Goal: Information Seeking & Learning: Understand process/instructions

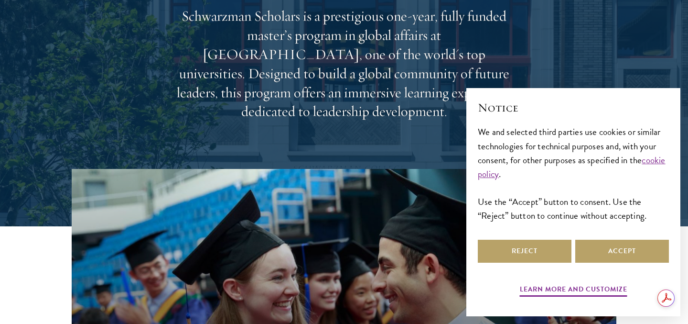
scroll to position [150, 0]
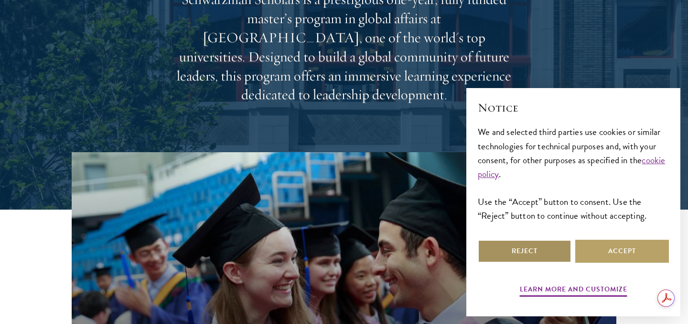
click at [522, 249] on button "Reject" at bounding box center [525, 250] width 94 height 23
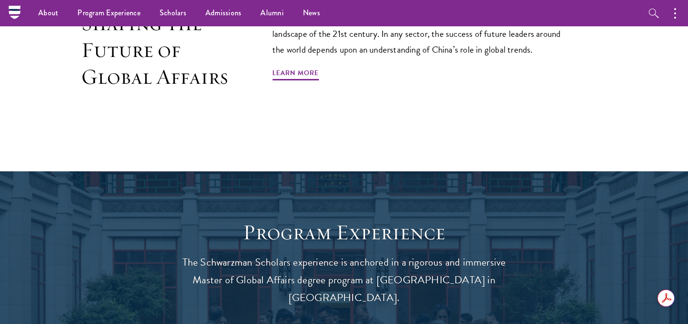
scroll to position [0, 0]
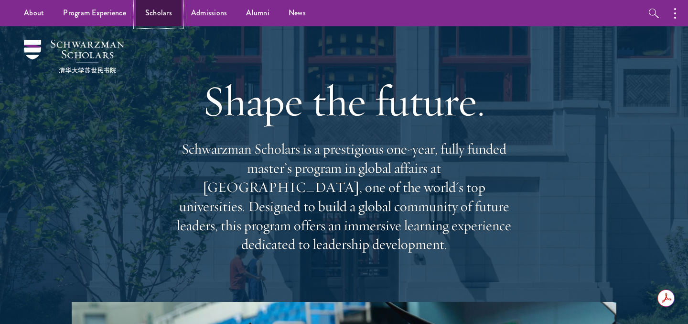
click at [157, 6] on link "Scholars" at bounding box center [159, 13] width 46 height 26
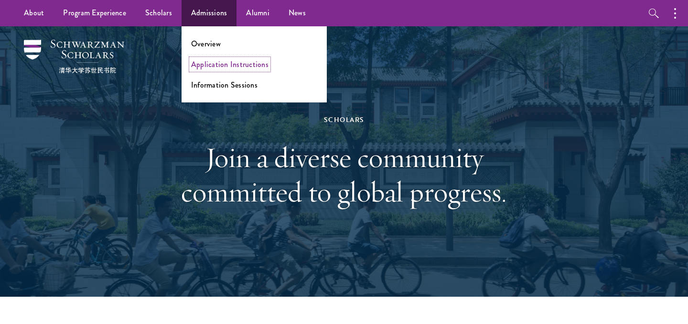
click at [209, 62] on link "Application Instructions" at bounding box center [229, 64] width 77 height 11
